Goal: Task Accomplishment & Management: Complete application form

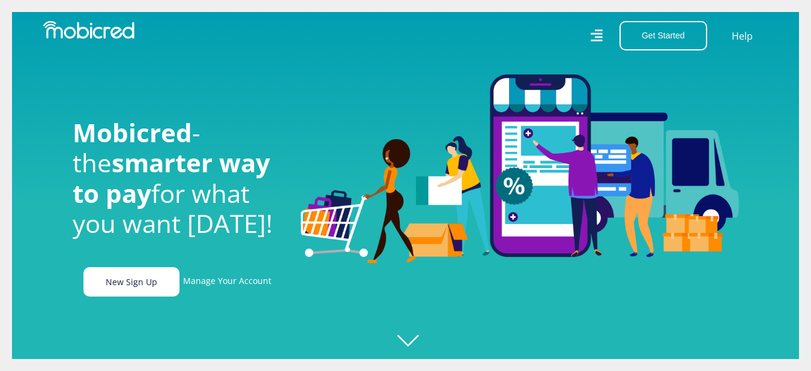
scroll to position [0, 2225]
click at [133, 285] on link "New Sign Up" at bounding box center [131, 281] width 96 height 29
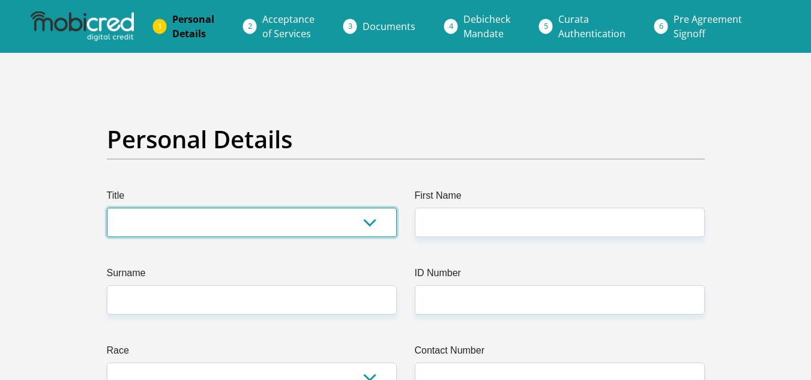
click at [208, 229] on select "Mr Ms Mrs Dr [PERSON_NAME]" at bounding box center [252, 222] width 290 height 29
select select "Ms"
click at [107, 208] on select "Mr Ms Mrs Dr [PERSON_NAME]" at bounding box center [252, 222] width 290 height 29
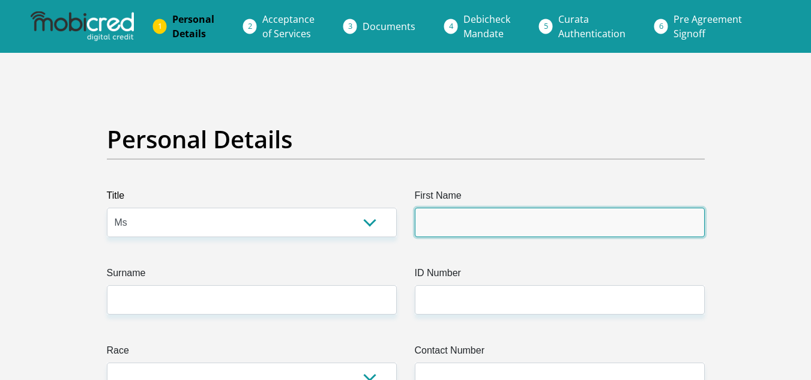
click at [463, 224] on input "First Name" at bounding box center [560, 222] width 290 height 29
type input "Siphesihle"
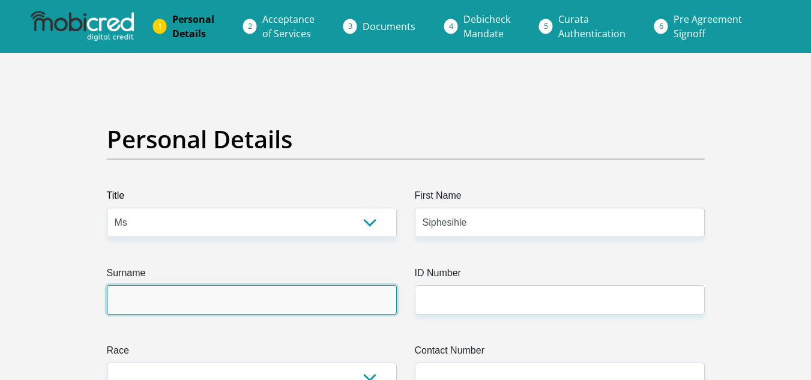
type input "Sithole"
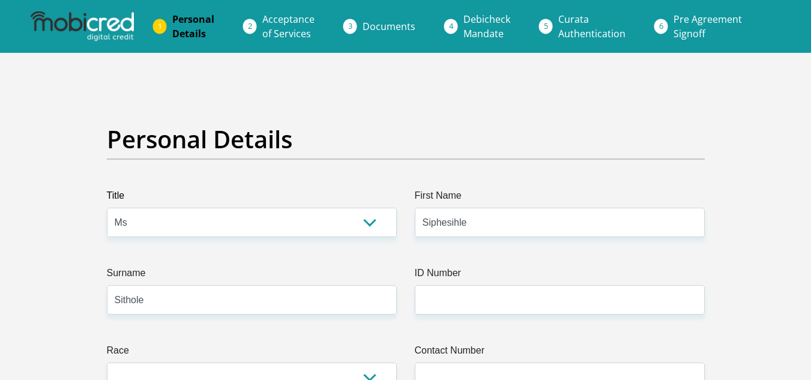
select select "ZAF"
type input "[STREET_ADDRESS]"
type input "Ermelo"
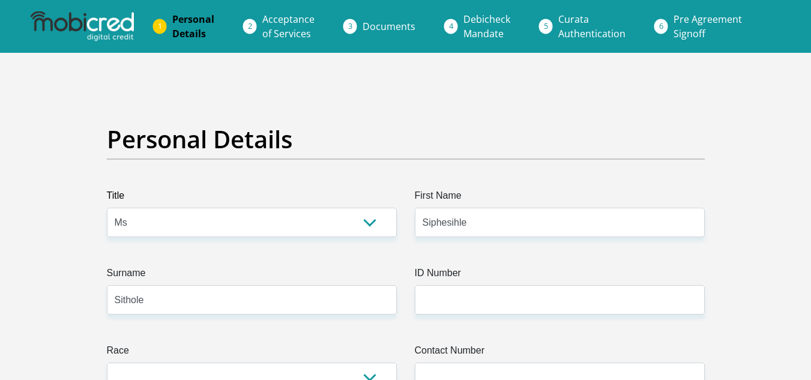
type input "2353"
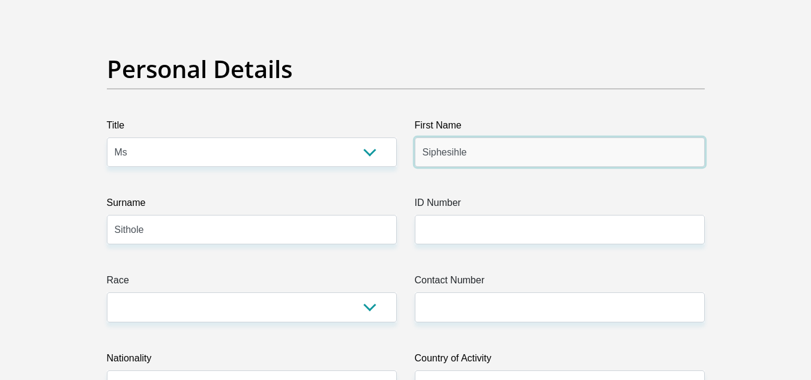
scroll to position [82, 0]
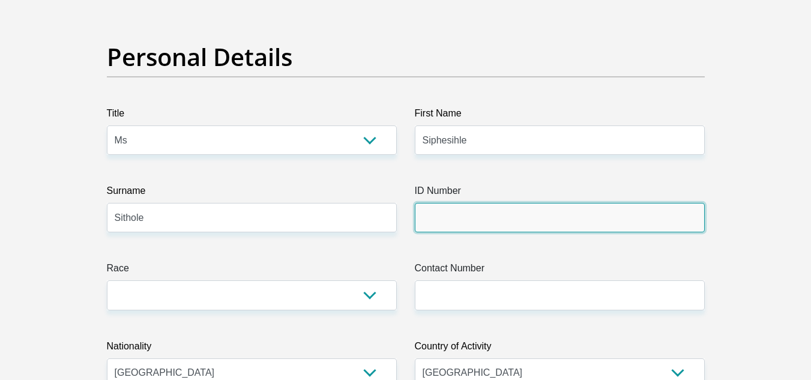
click at [448, 222] on input "ID Number" at bounding box center [560, 217] width 290 height 29
type input "0303310917081"
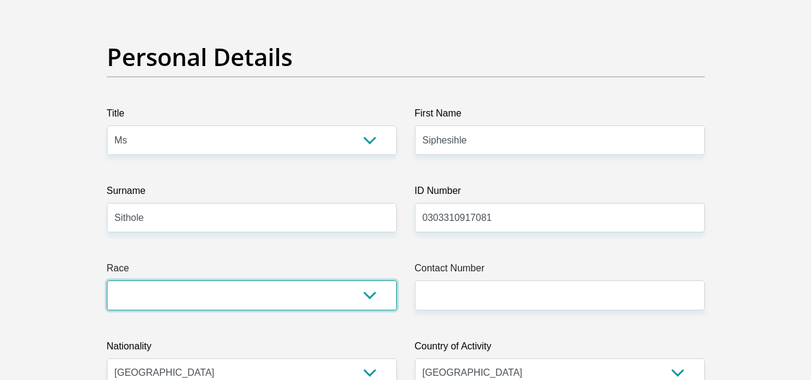
click at [372, 296] on select "Black Coloured Indian White Other" at bounding box center [252, 294] width 290 height 29
select select "1"
click at [107, 280] on select "Black Coloured Indian White Other" at bounding box center [252, 294] width 290 height 29
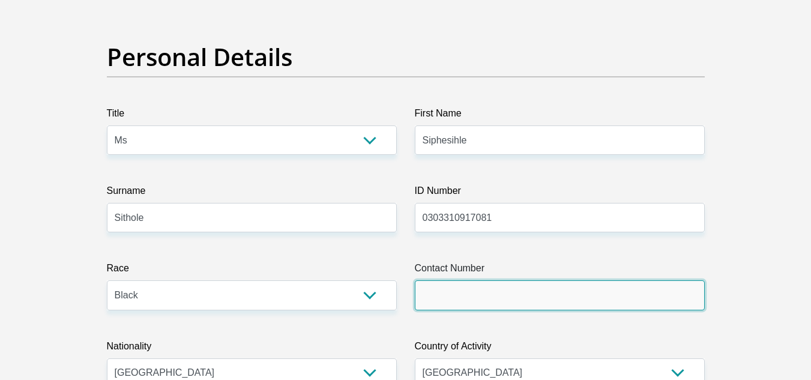
click at [512, 305] on input "Contact Number" at bounding box center [560, 294] width 290 height 29
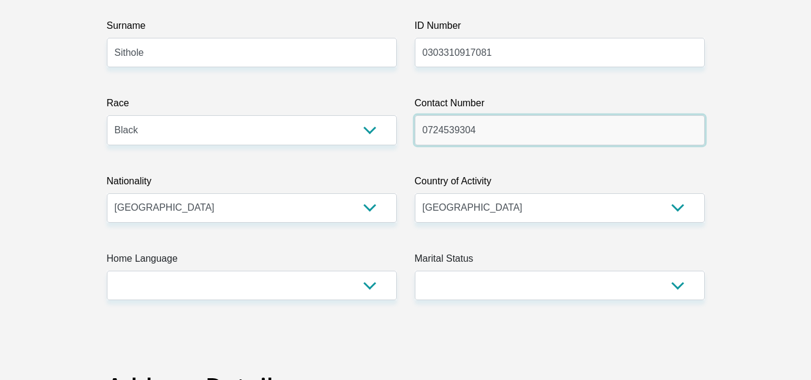
scroll to position [256, 0]
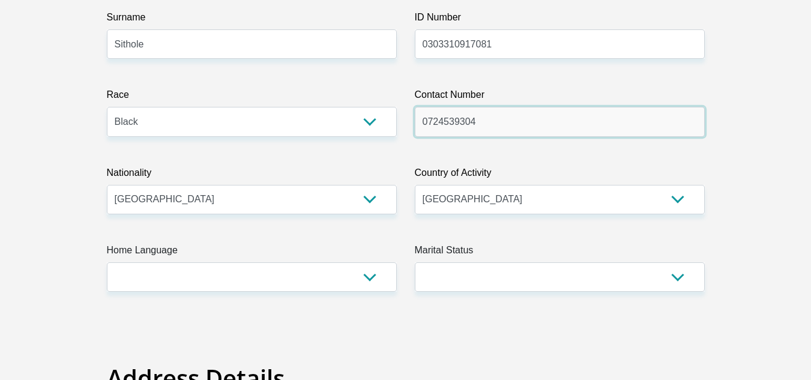
type input "0724539304"
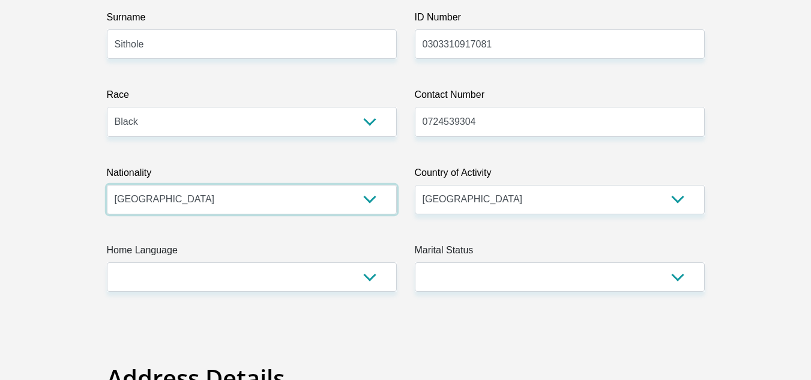
click at [228, 187] on select "[GEOGRAPHIC_DATA] [GEOGRAPHIC_DATA] [GEOGRAPHIC_DATA] [GEOGRAPHIC_DATA] [GEOGRA…" at bounding box center [252, 199] width 290 height 29
click at [278, 256] on label "Home Language" at bounding box center [252, 252] width 290 height 19
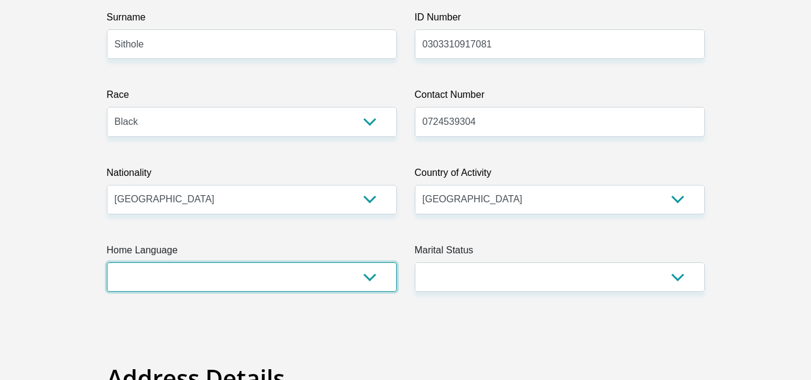
click at [278, 262] on select "Afrikaans English Sepedi South Ndebele Southern Sotho Swati Tsonga Tswana Venda…" at bounding box center [252, 276] width 290 height 29
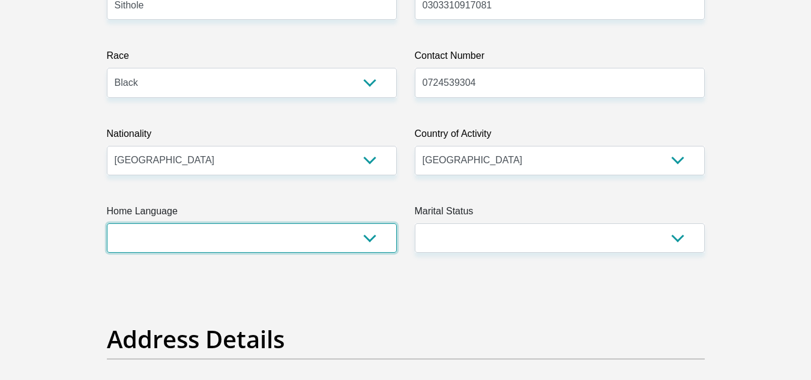
scroll to position [295, 0]
click at [368, 234] on select "Afrikaans English Sepedi South Ndebele Southern Sotho Swati Tsonga Tswana Venda…" at bounding box center [252, 237] width 290 height 29
click at [107, 223] on select "Afrikaans English Sepedi South Ndebele Southern Sotho Swati Tsonga Tswana Venda…" at bounding box center [252, 237] width 290 height 29
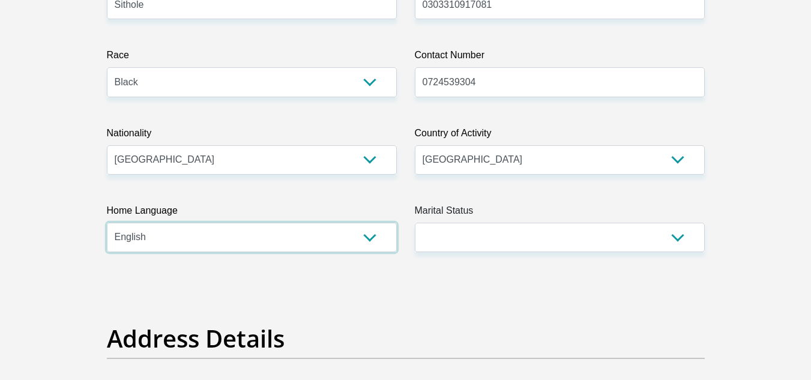
click at [375, 239] on select "Afrikaans English Sepedi South Ndebele Southern Sotho Swati Tsonga Tswana Venda…" at bounding box center [252, 237] width 290 height 29
select select "[DATE]"
click at [107, 223] on select "Afrikaans English Sepedi South Ndebele Southern Sotho Swati Tsonga Tswana Venda…" at bounding box center [252, 237] width 290 height 29
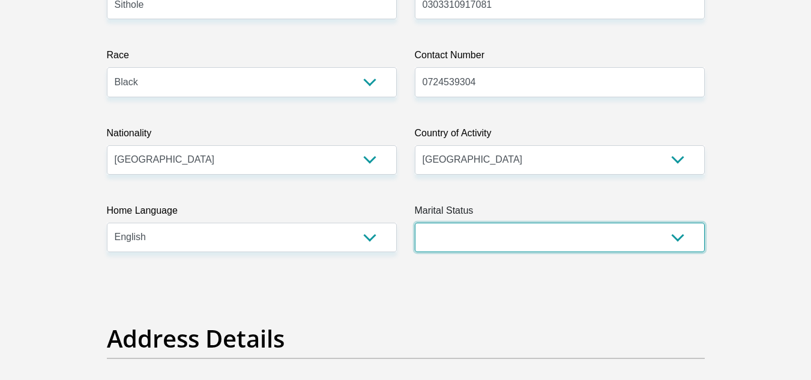
click at [677, 238] on select "Married ANC Single Divorced Widowed Married COP or Customary Law" at bounding box center [560, 237] width 290 height 29
select select "2"
click at [415, 223] on select "Married ANC Single Divorced Widowed Married COP or Customary Law" at bounding box center [560, 237] width 290 height 29
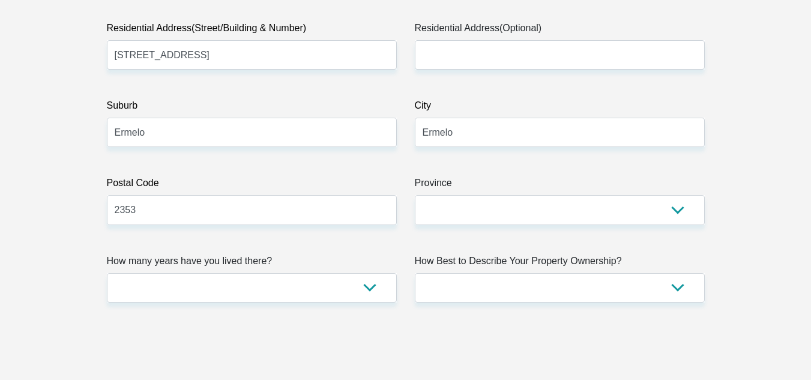
scroll to position [663, 0]
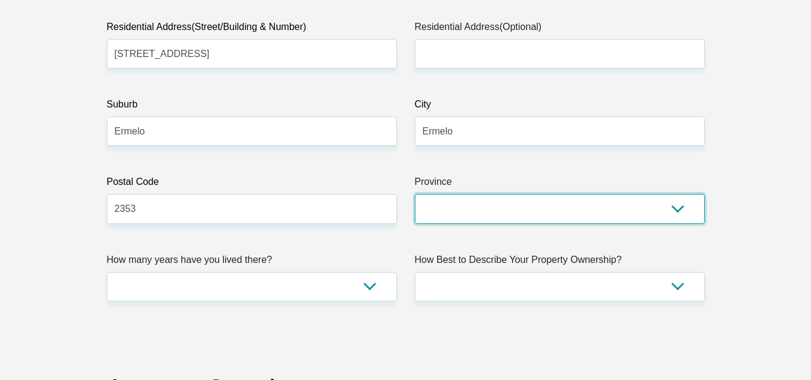
click at [681, 210] on select "Eastern Cape Free State [GEOGRAPHIC_DATA] [GEOGRAPHIC_DATA][DATE] [GEOGRAPHIC_D…" at bounding box center [560, 208] width 290 height 29
select select "[GEOGRAPHIC_DATA]"
click at [415, 194] on select "Eastern Cape Free State [GEOGRAPHIC_DATA] [GEOGRAPHIC_DATA][DATE] [GEOGRAPHIC_D…" at bounding box center [560, 208] width 290 height 29
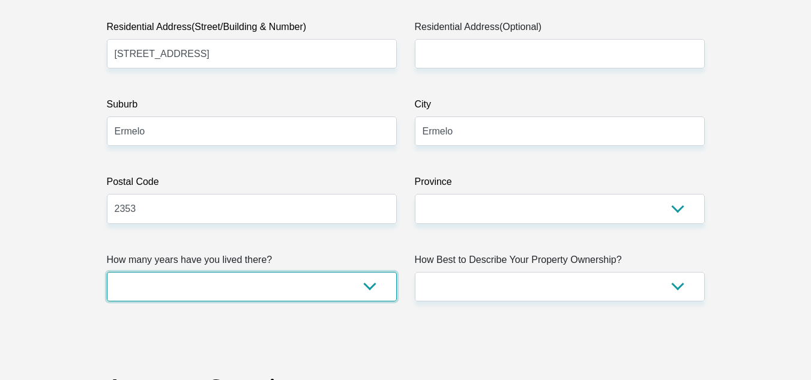
click at [373, 288] on select "less than 1 year 1-3 years 3-5 years 5+ years" at bounding box center [252, 286] width 290 height 29
select select "5"
click at [107, 272] on select "less than 1 year 1-3 years 3-5 years 5+ years" at bounding box center [252, 286] width 290 height 29
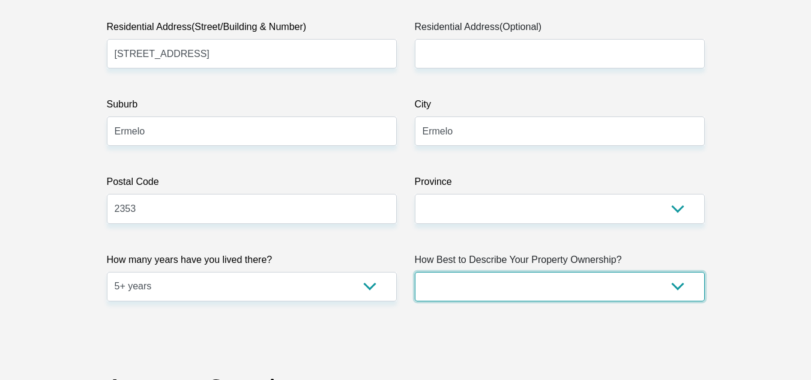
click at [678, 286] on select "Owned Rented Family Owned Company Dwelling" at bounding box center [560, 286] width 290 height 29
select select "parents"
click at [415, 272] on select "Owned Rented Family Owned Company Dwelling" at bounding box center [560, 286] width 290 height 29
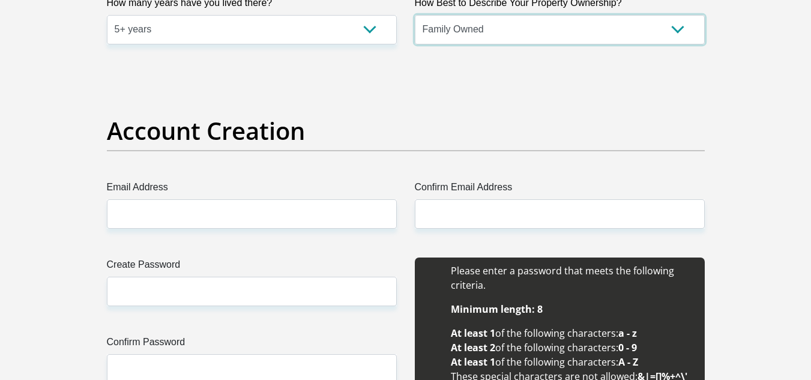
scroll to position [921, 0]
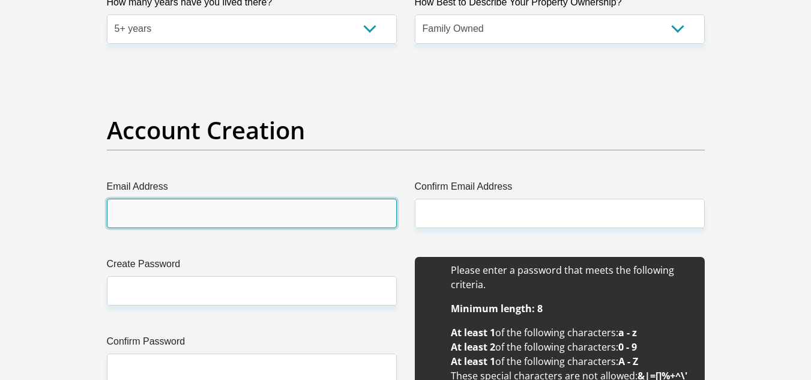
click at [231, 214] on input "Email Address" at bounding box center [252, 213] width 290 height 29
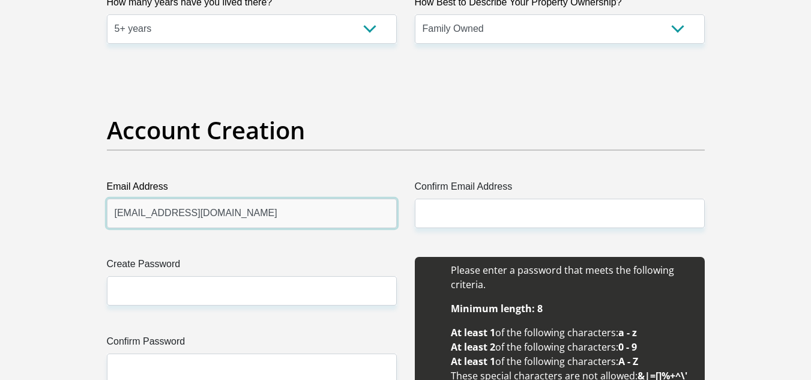
type input "[EMAIL_ADDRESS][DOMAIN_NAME]"
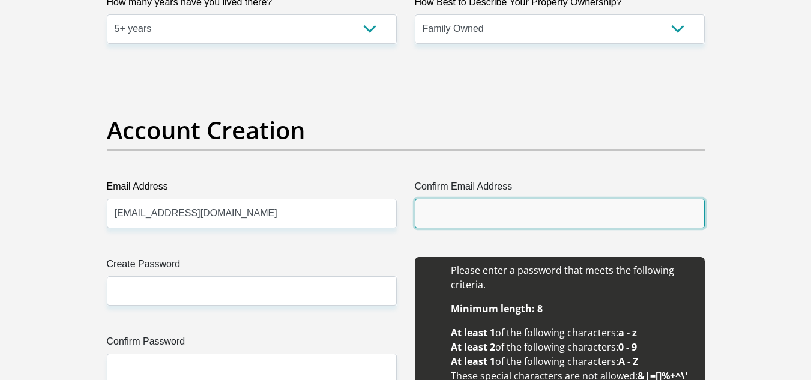
click at [433, 214] on input "Confirm Email Address" at bounding box center [560, 213] width 290 height 29
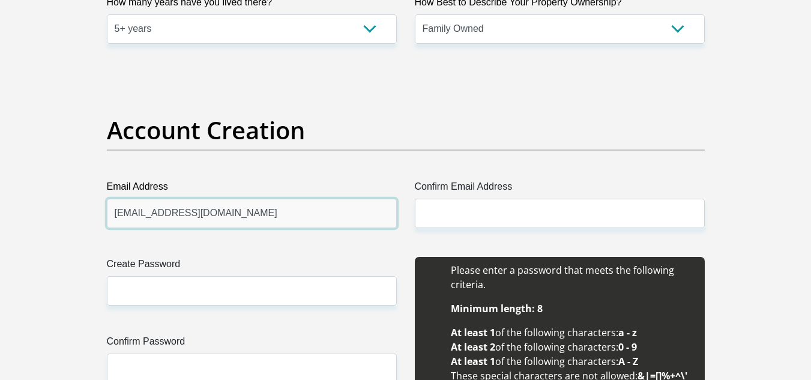
drag, startPoint x: 115, startPoint y: 213, endPoint x: 273, endPoint y: 225, distance: 158.4
click at [273, 225] on input "[EMAIL_ADDRESS][DOMAIN_NAME]" at bounding box center [252, 213] width 290 height 29
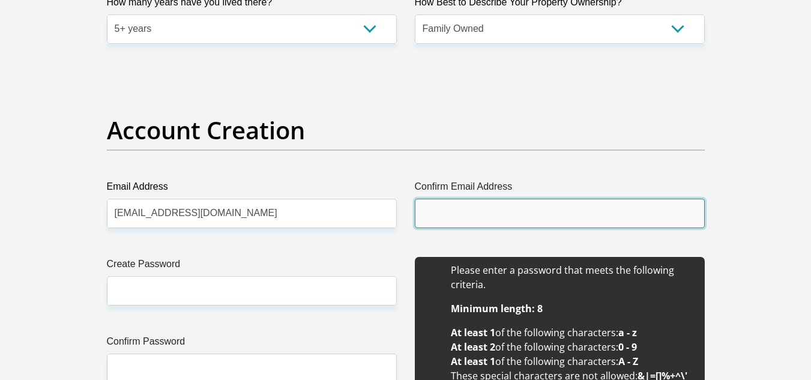
click at [422, 211] on input "Confirm Email Address" at bounding box center [560, 213] width 290 height 29
paste input "[EMAIL_ADDRESS][DOMAIN_NAME]"
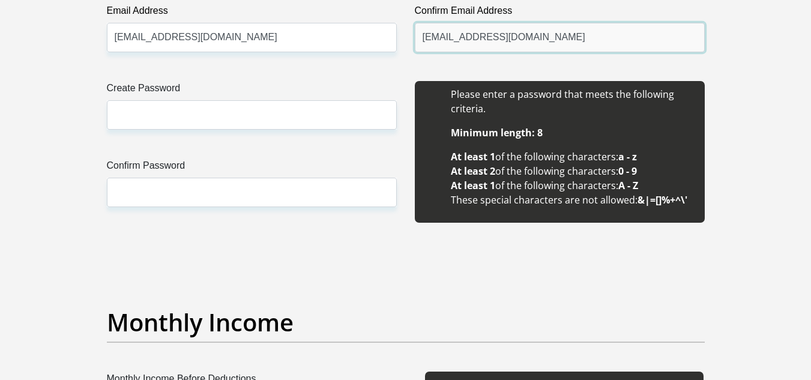
scroll to position [1098, 0]
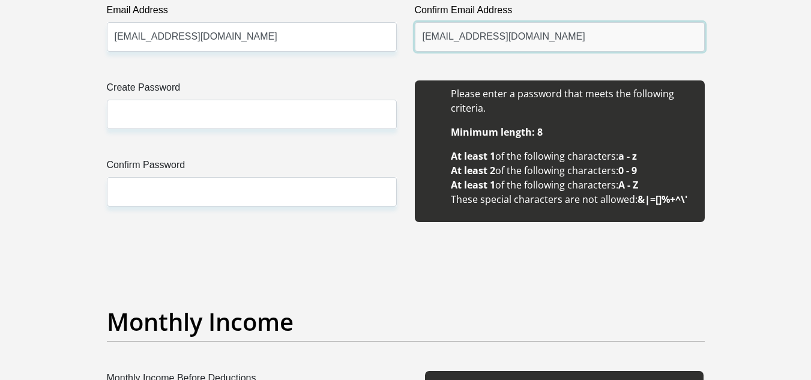
type input "[EMAIL_ADDRESS][DOMAIN_NAME]"
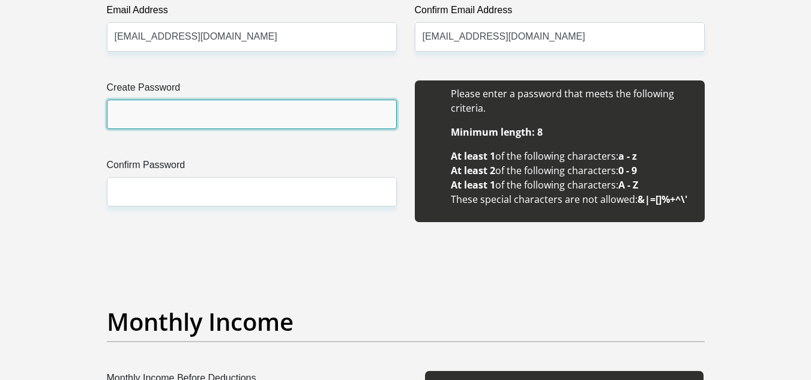
click at [223, 118] on input "Create Password" at bounding box center [252, 114] width 290 height 29
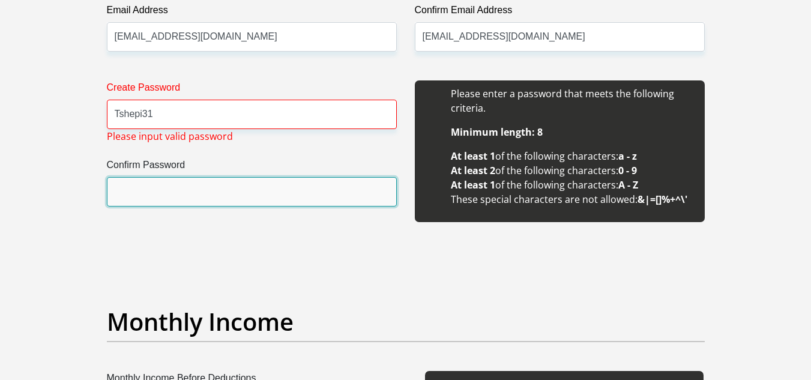
click at [182, 185] on input "Confirm Password" at bounding box center [252, 191] width 290 height 29
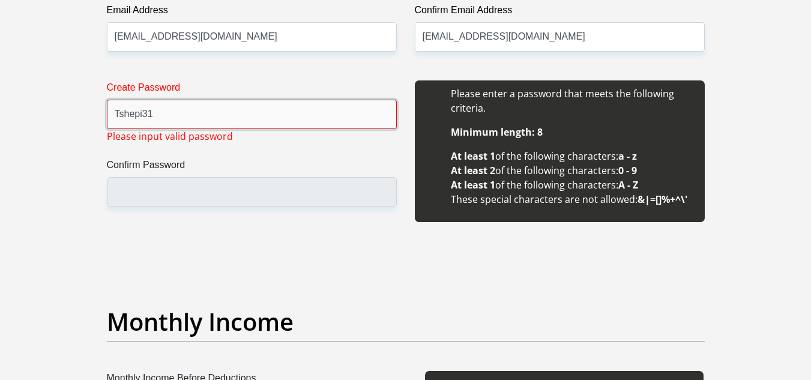
click at [140, 114] on input "Tshepi31" at bounding box center [252, 114] width 290 height 29
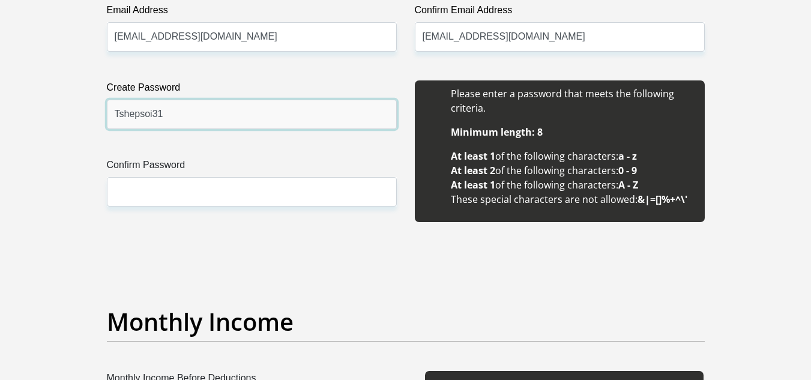
type input "Tshepsoi31"
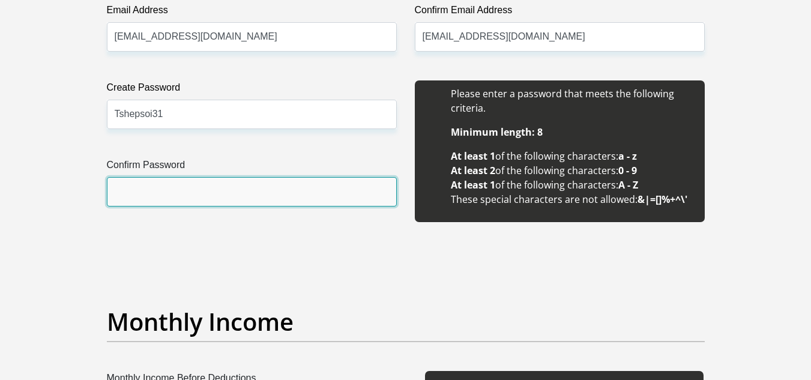
click at [137, 197] on input "Confirm Password" at bounding box center [252, 191] width 290 height 29
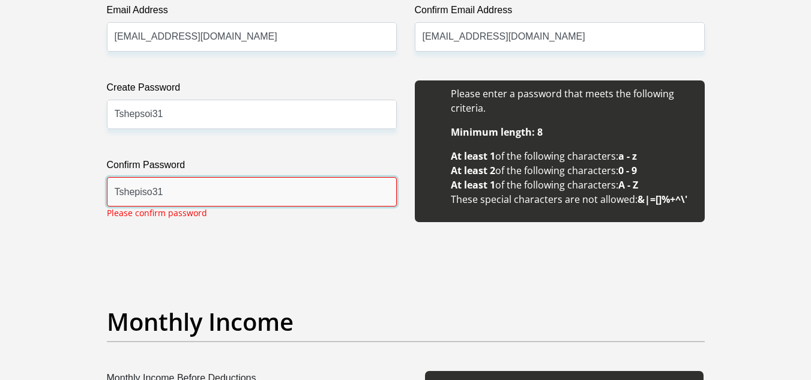
type input "Tshepiso31"
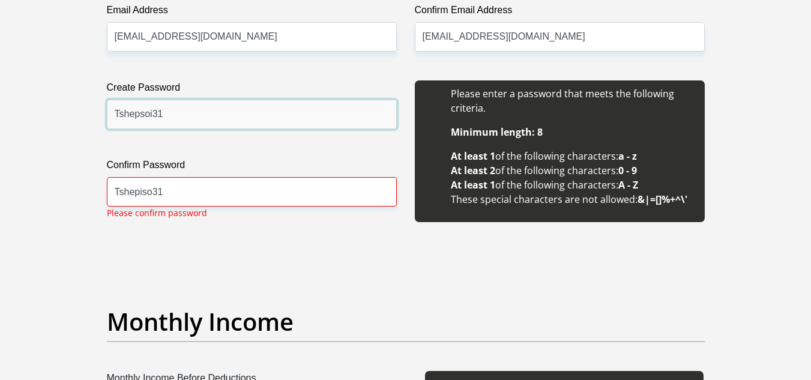
click at [151, 113] on input "Tshepsoi31" at bounding box center [252, 114] width 290 height 29
click at [140, 116] on input "Tshepso31" at bounding box center [252, 114] width 290 height 29
type input "Tshepiso31"
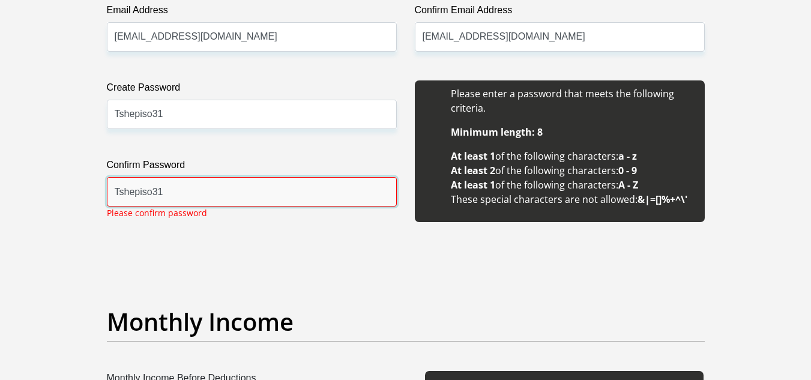
click at [180, 187] on input "Tshepiso31" at bounding box center [252, 191] width 290 height 29
type input "Tshepiso31"
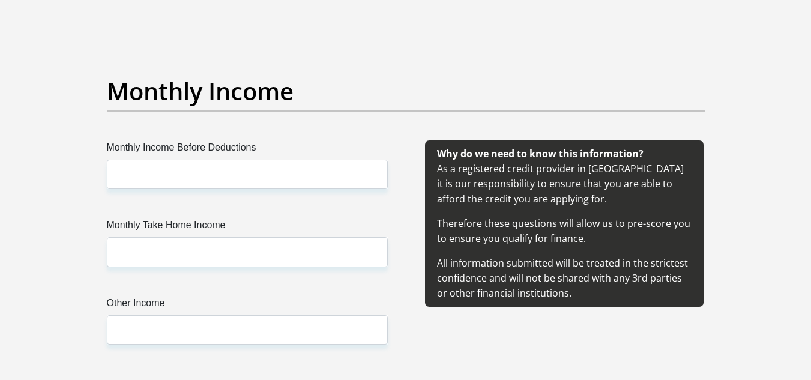
scroll to position [1329, 0]
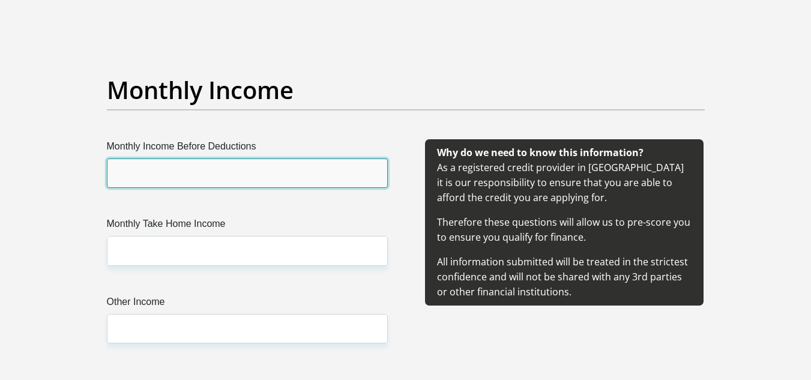
click at [168, 172] on input "Monthly Income Before Deductions" at bounding box center [247, 173] width 281 height 29
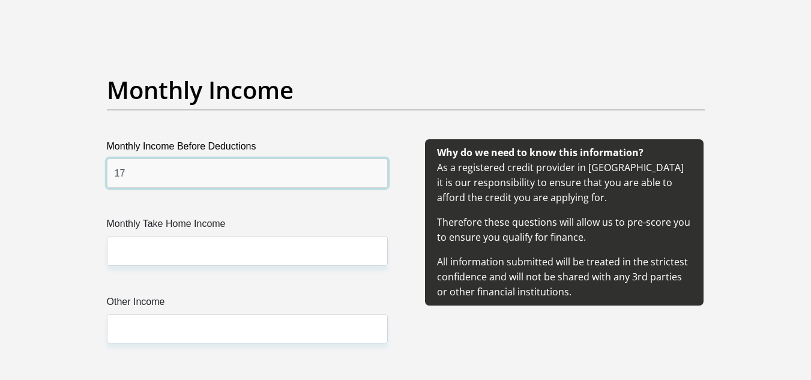
type input "1"
type input "2100"
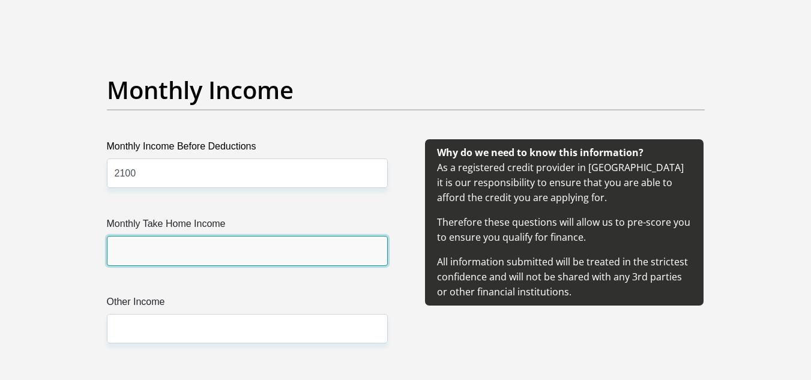
click at [151, 243] on input "Monthly Take Home Income" at bounding box center [247, 250] width 281 height 29
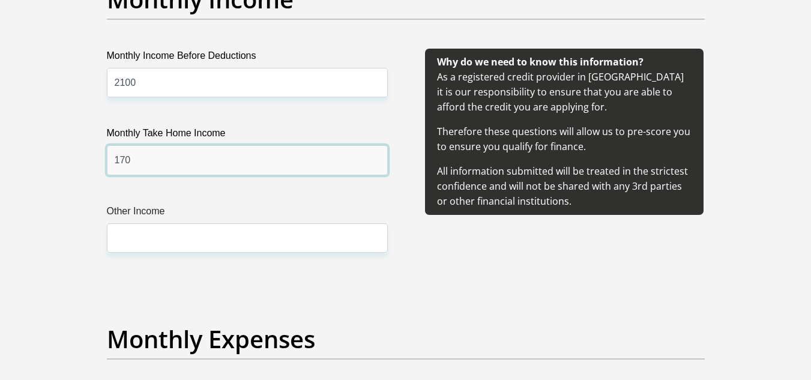
scroll to position [1421, 0]
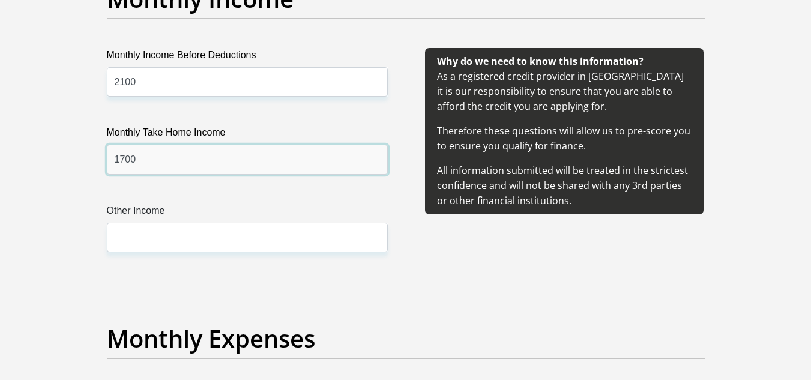
type input "1700"
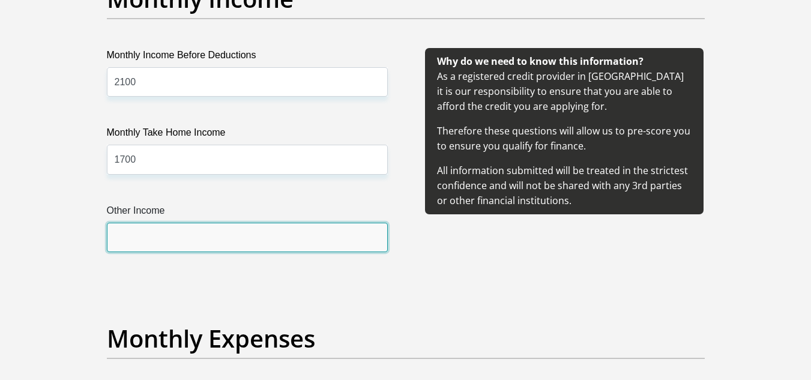
click at [149, 231] on input "Other Income" at bounding box center [247, 237] width 281 height 29
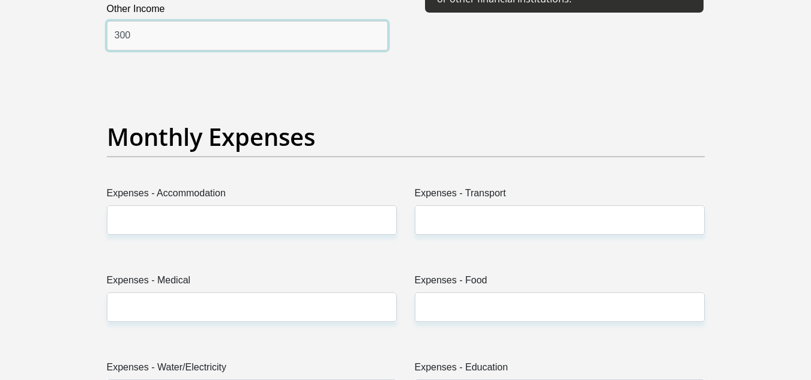
scroll to position [1623, 0]
type input "300"
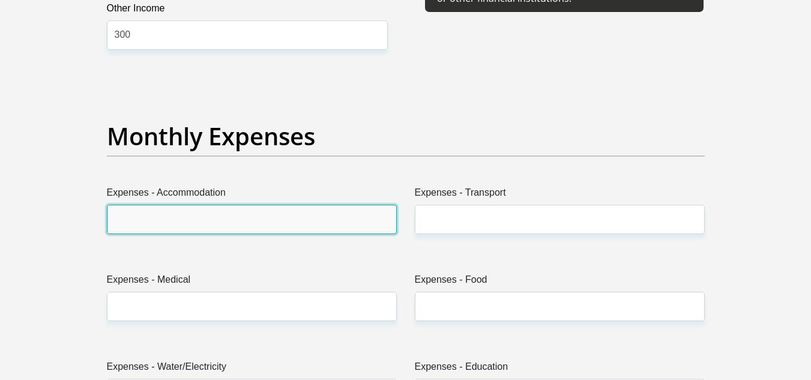
click at [154, 219] on input "Expenses - Accommodation" at bounding box center [252, 219] width 290 height 29
type input "00"
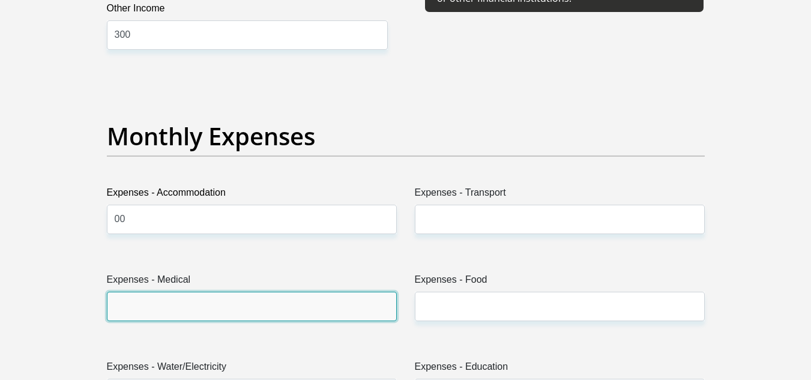
click at [125, 298] on input "Expenses - Medical" at bounding box center [252, 306] width 290 height 29
type input "00"
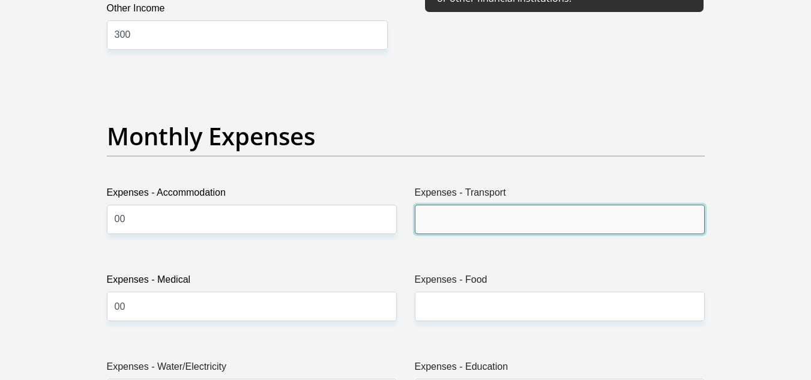
click at [438, 216] on input "Expenses - Transport" at bounding box center [560, 219] width 290 height 29
type input "00"
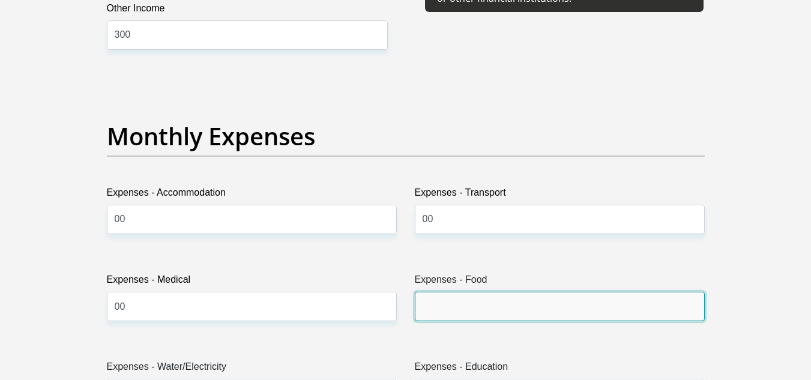
click at [434, 313] on input "Expenses - Food" at bounding box center [560, 306] width 290 height 29
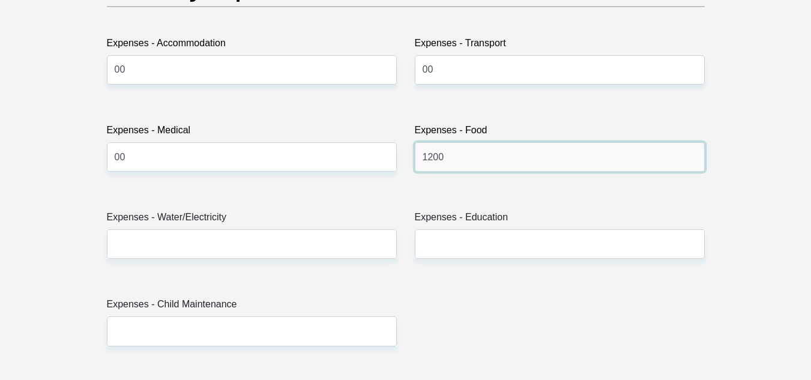
scroll to position [1774, 0]
type input "1200"
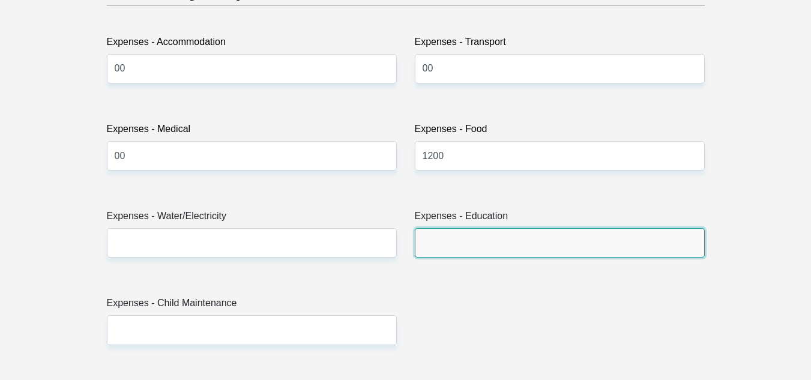
click at [434, 239] on input "Expenses - Education" at bounding box center [560, 242] width 290 height 29
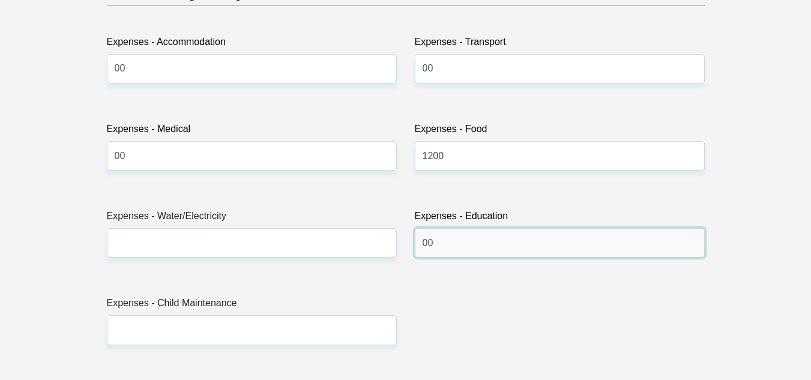
type input "00"
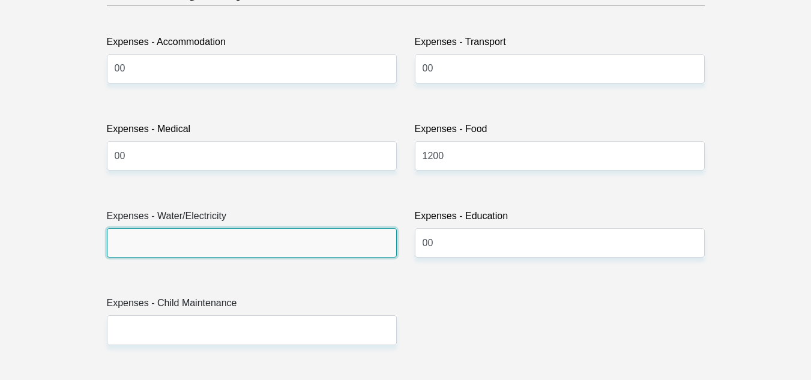
click at [346, 238] on input "Expenses - Water/Electricity" at bounding box center [252, 242] width 290 height 29
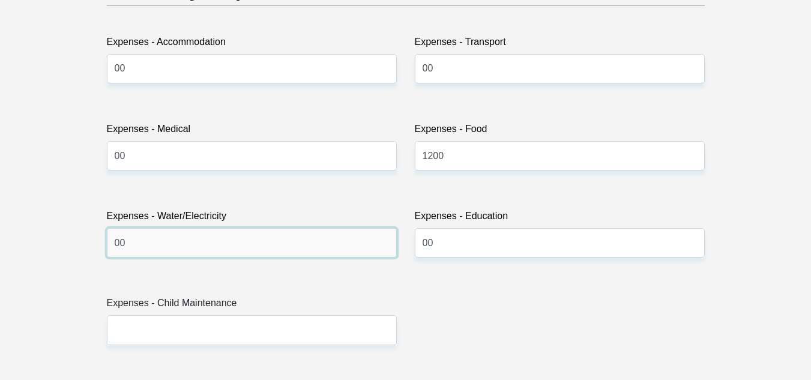
type input "00"
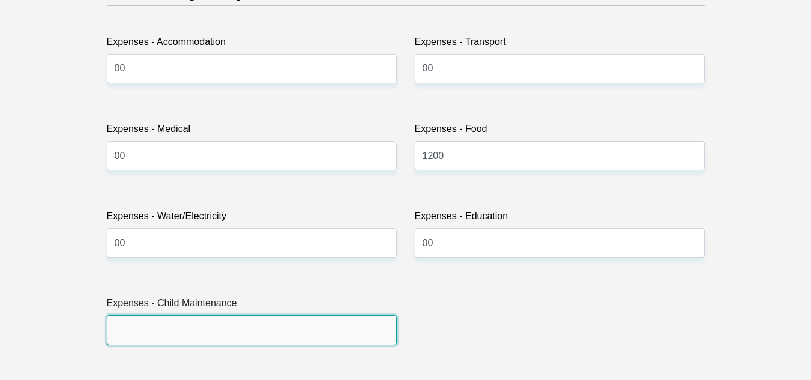
click at [238, 342] on input "Expenses - Child Maintenance" at bounding box center [252, 329] width 290 height 29
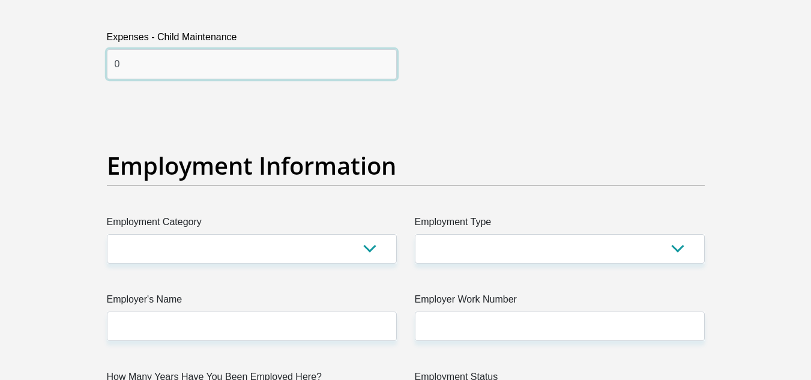
scroll to position [2040, 0]
type input "0"
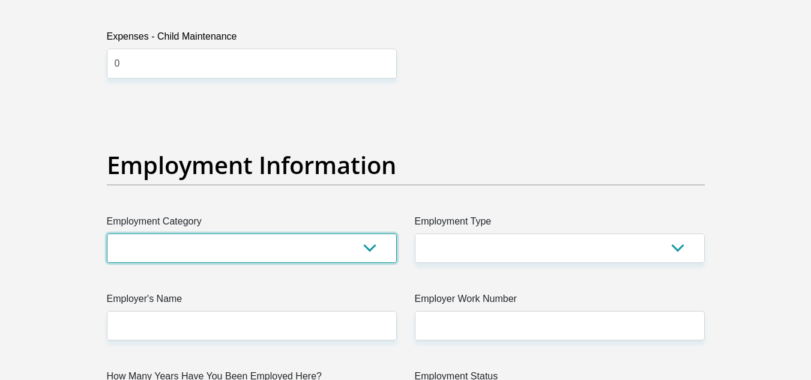
click at [373, 249] on select "AGRICULTURE ALCOHOL & TOBACCO CONSTRUCTION MATERIALS METALLURGY EQUIPMENT FOR R…" at bounding box center [252, 248] width 290 height 29
select select "71"
click at [107, 234] on select "AGRICULTURE ALCOHOL & TOBACCO CONSTRUCTION MATERIALS METALLURGY EQUIPMENT FOR R…" at bounding box center [252, 248] width 290 height 29
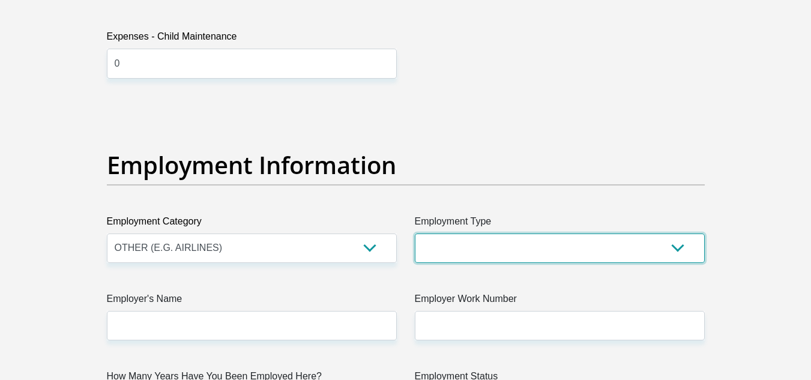
click at [557, 251] on select "College/Lecturer Craft Seller Creative Driver Executive Farmer Forces - Non Com…" at bounding box center [560, 248] width 290 height 29
select select "Student"
click at [415, 234] on select "College/Lecturer Craft Seller Creative Driver Executive Farmer Forces - Non Com…" at bounding box center [560, 248] width 290 height 29
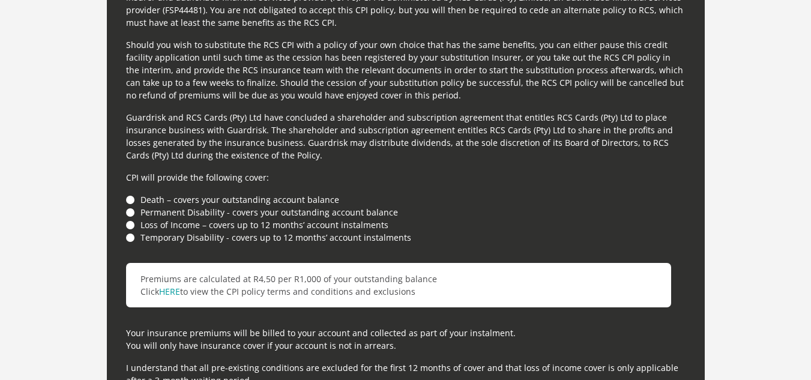
scroll to position [3265, 0]
